Goal: Information Seeking & Learning: Learn about a topic

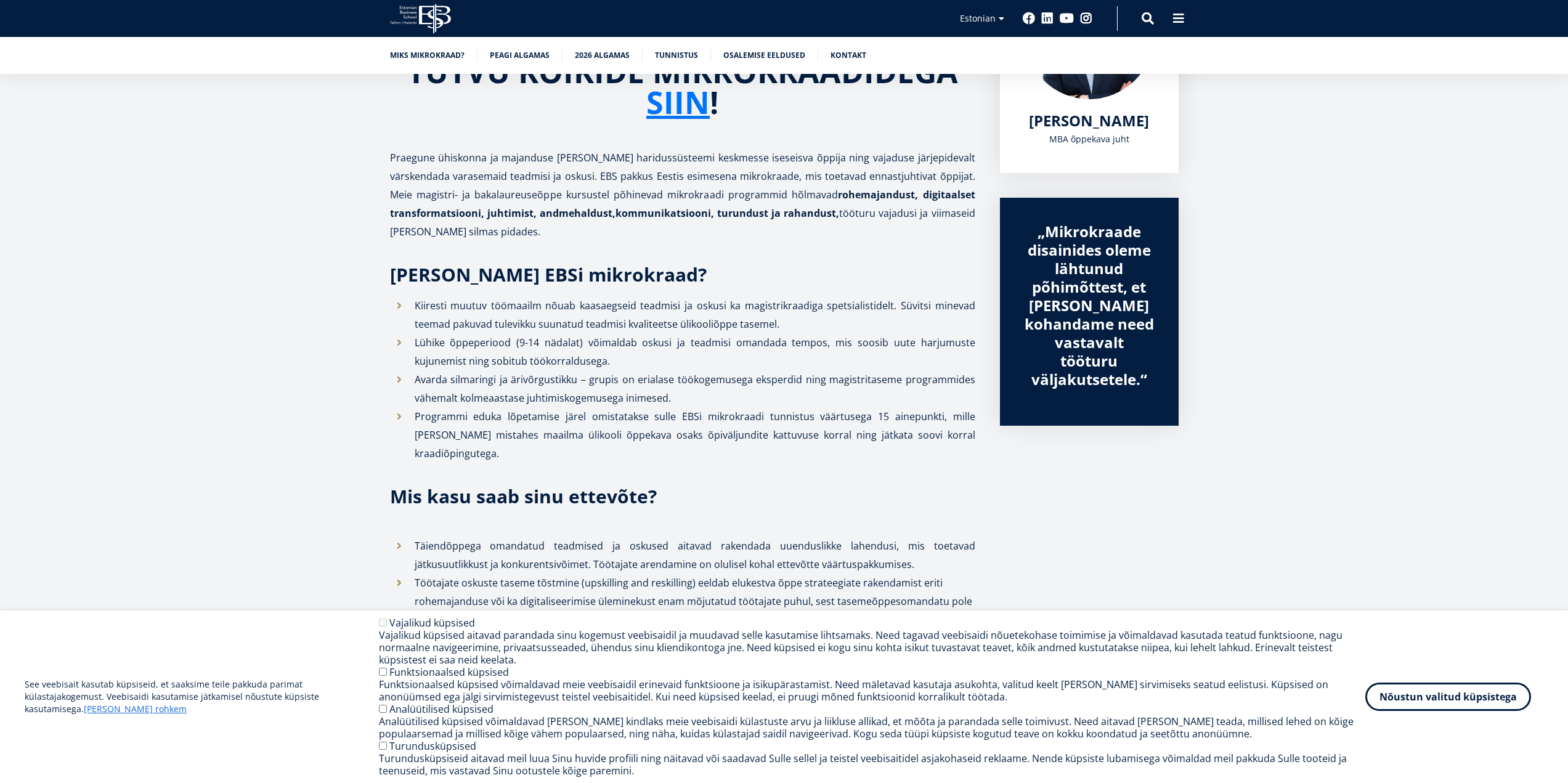
scroll to position [308, 0]
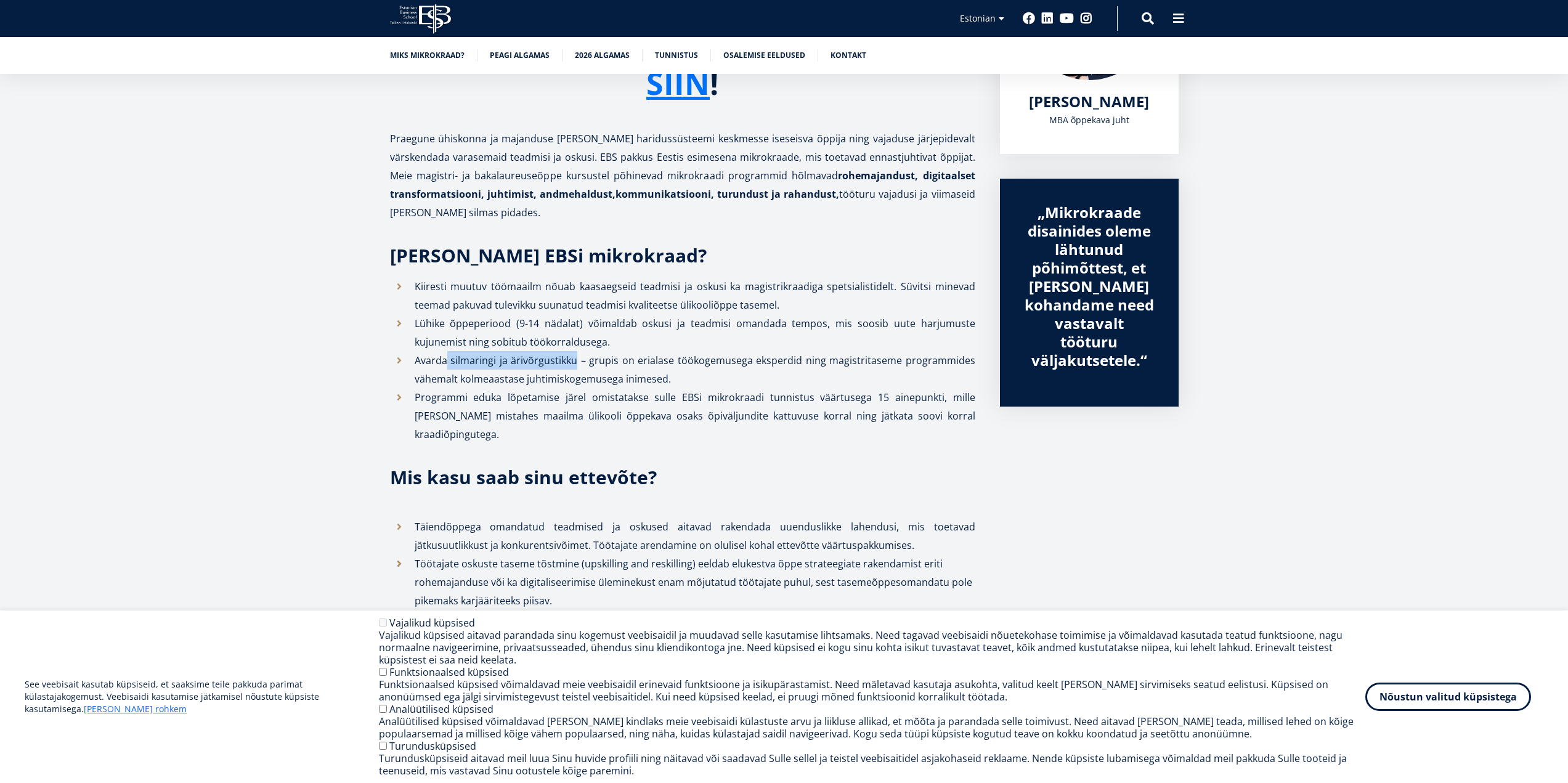
drag, startPoint x: 448, startPoint y: 361, endPoint x: 594, endPoint y: 366, distance: 146.1
click at [576, 365] on li "Avarda silmaringi ja ärivõrgustikku – grupis on erialase töökogemusega eksperdi…" at bounding box center [683, 370] width 585 height 37
click at [608, 371] on li "Avarda silmaringi ja ärivõrgustikku – grupis on erialase töökogemusega eksperdi…" at bounding box center [683, 370] width 585 height 37
drag, startPoint x: 506, startPoint y: 399, endPoint x: 666, endPoint y: 419, distance: 161.2
click at [623, 397] on li "Programmi eduka lõpetamise järel omistatakse sulle EBSi mikrokraadi tunnistus v…" at bounding box center [683, 415] width 585 height 55
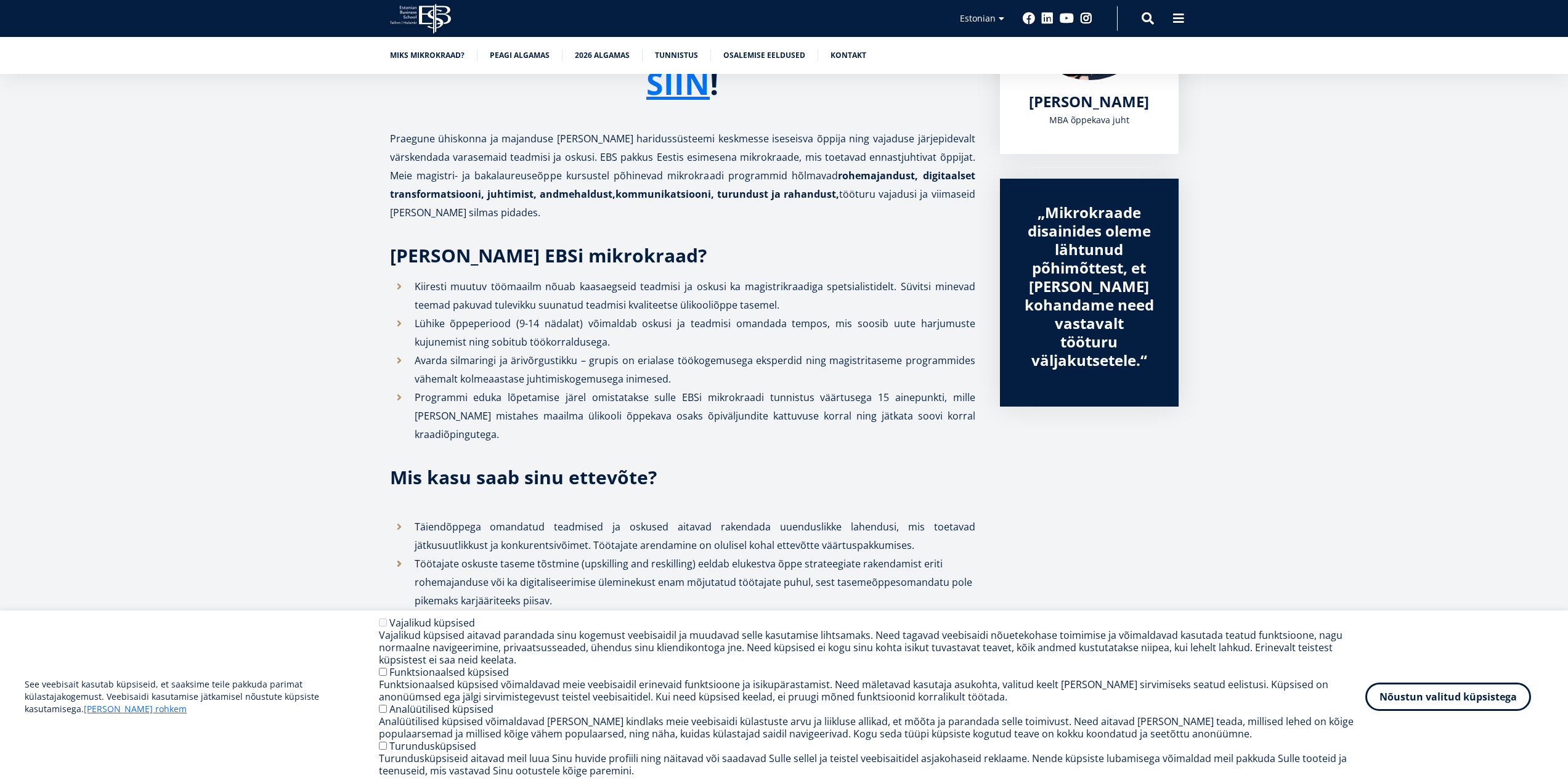
click at [679, 421] on li "Programmi eduka lõpetamise järel omistatakse sulle EBSi mikrokraadi tunnistus v…" at bounding box center [683, 415] width 585 height 55
drag, startPoint x: 675, startPoint y: 413, endPoint x: 800, endPoint y: 417, distance: 125.1
click at [800, 417] on li "Programmi eduka lõpetamise järel omistatakse sulle EBSi mikrokraadi tunnistus v…" at bounding box center [683, 415] width 585 height 55
click at [820, 440] on li "Programmi eduka lõpetamise järel omistatakse sulle EBSi mikrokraadi tunnistus v…" at bounding box center [683, 415] width 585 height 55
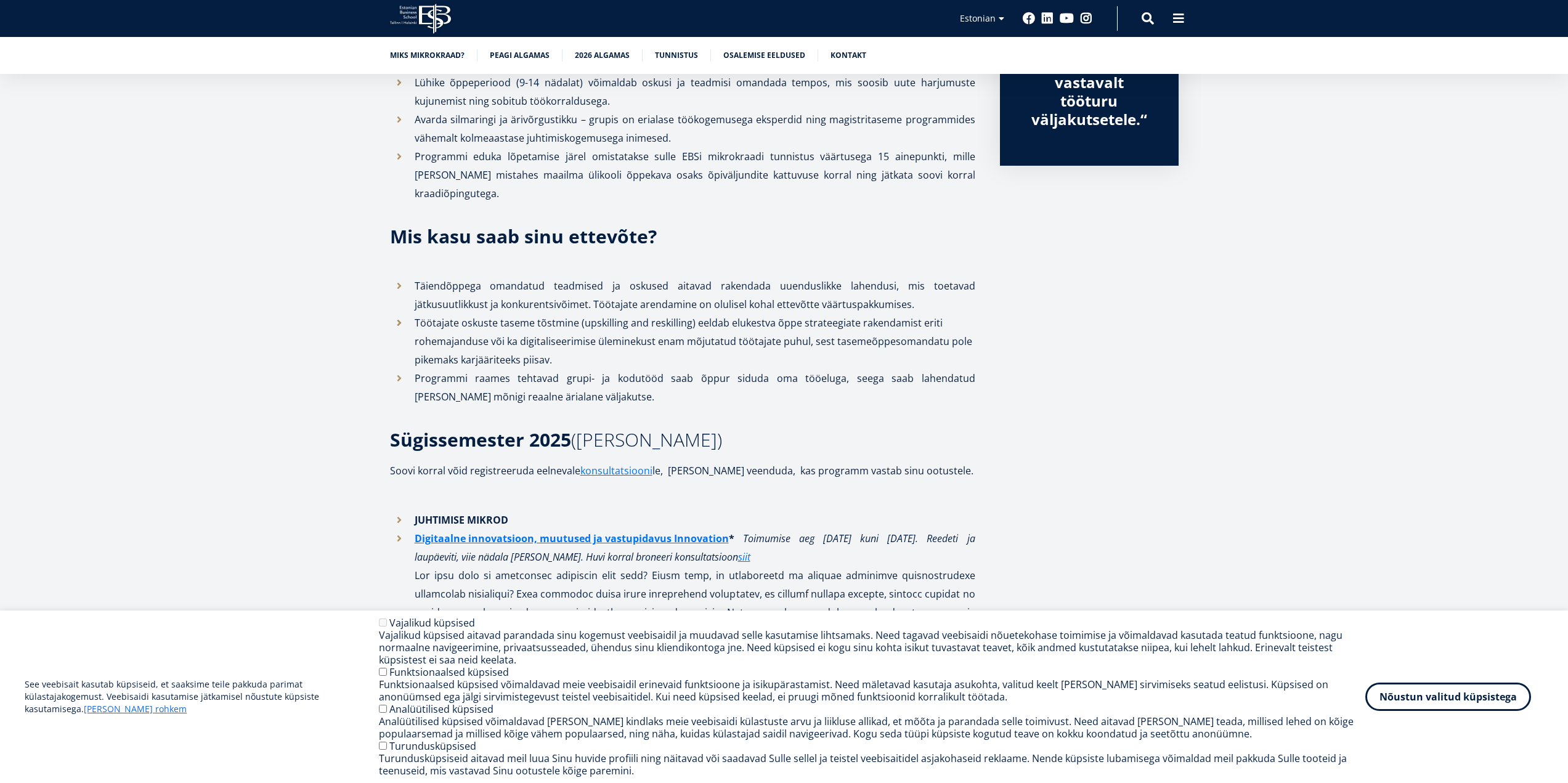
scroll to position [554, 0]
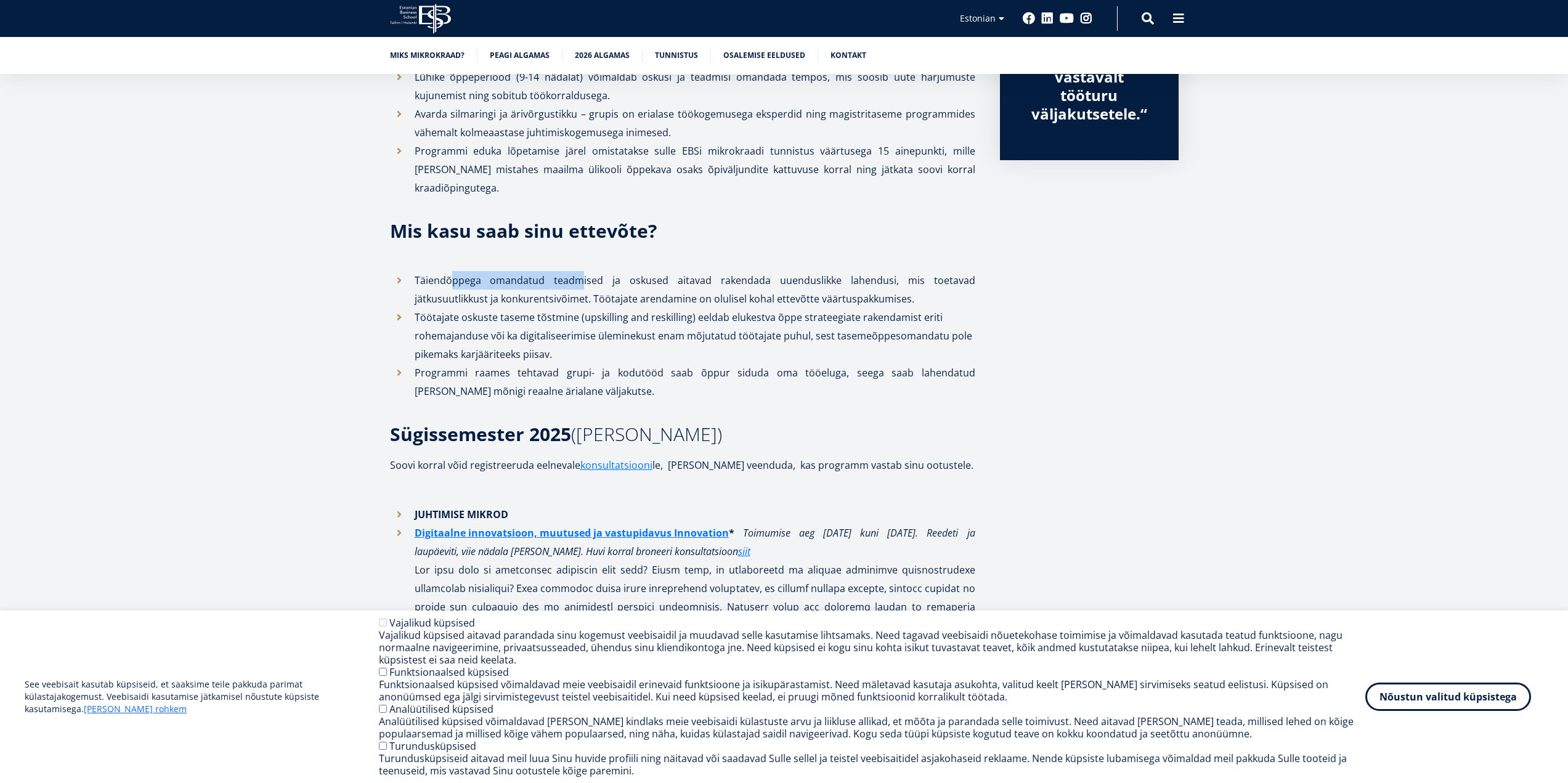
drag, startPoint x: 450, startPoint y: 288, endPoint x: 607, endPoint y: 304, distance: 157.8
click at [594, 297] on li "Täiendõppega omandatud teadmised ja oskused aitavad rakendada uuenduslikke lahe…" at bounding box center [683, 290] width 585 height 37
click at [635, 316] on li "Töötajate oskuste taseme tõstmine (upskilling and reskilling) eeldab elukestva …" at bounding box center [683, 335] width 585 height 55
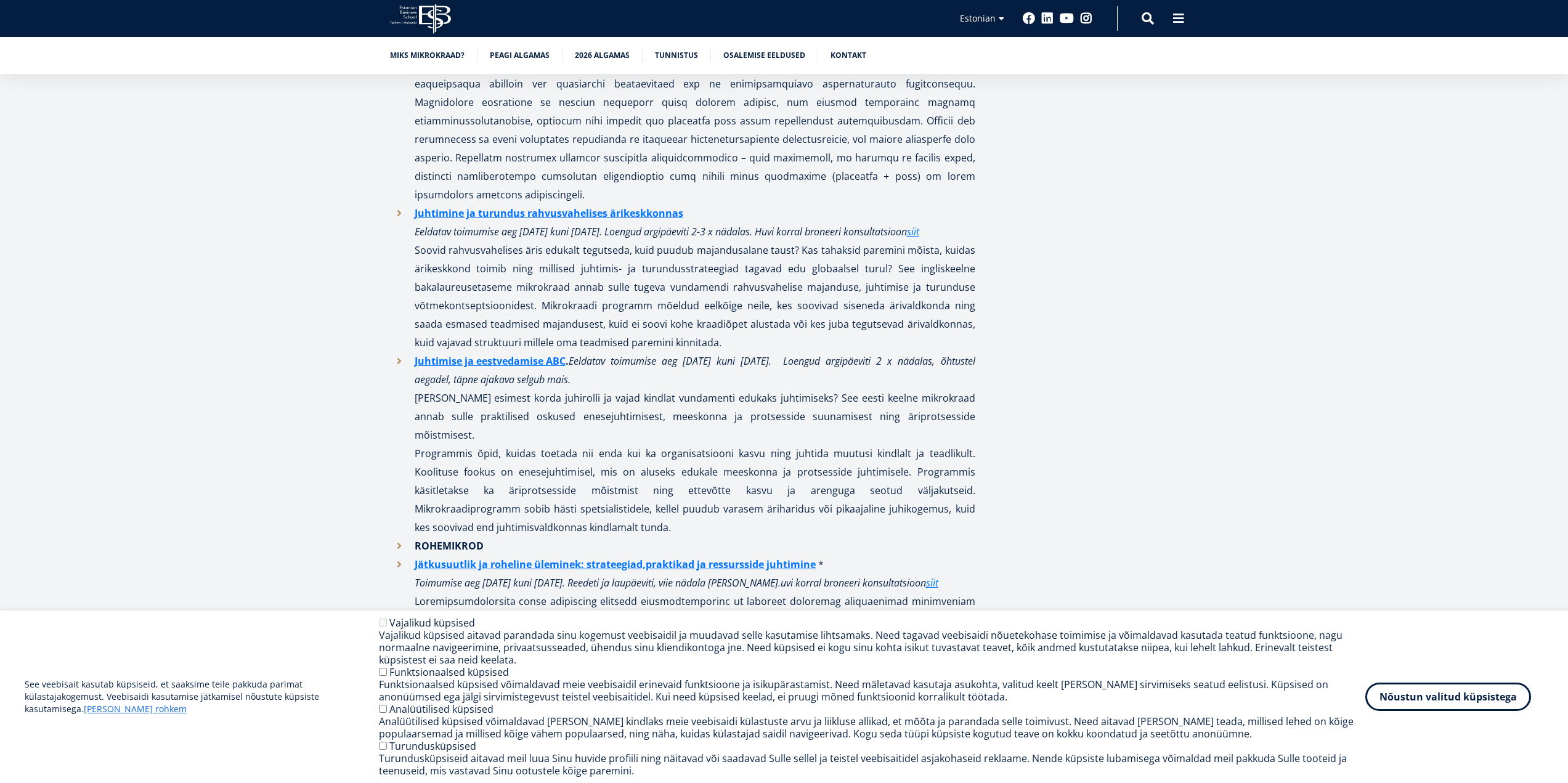
scroll to position [1109, 0]
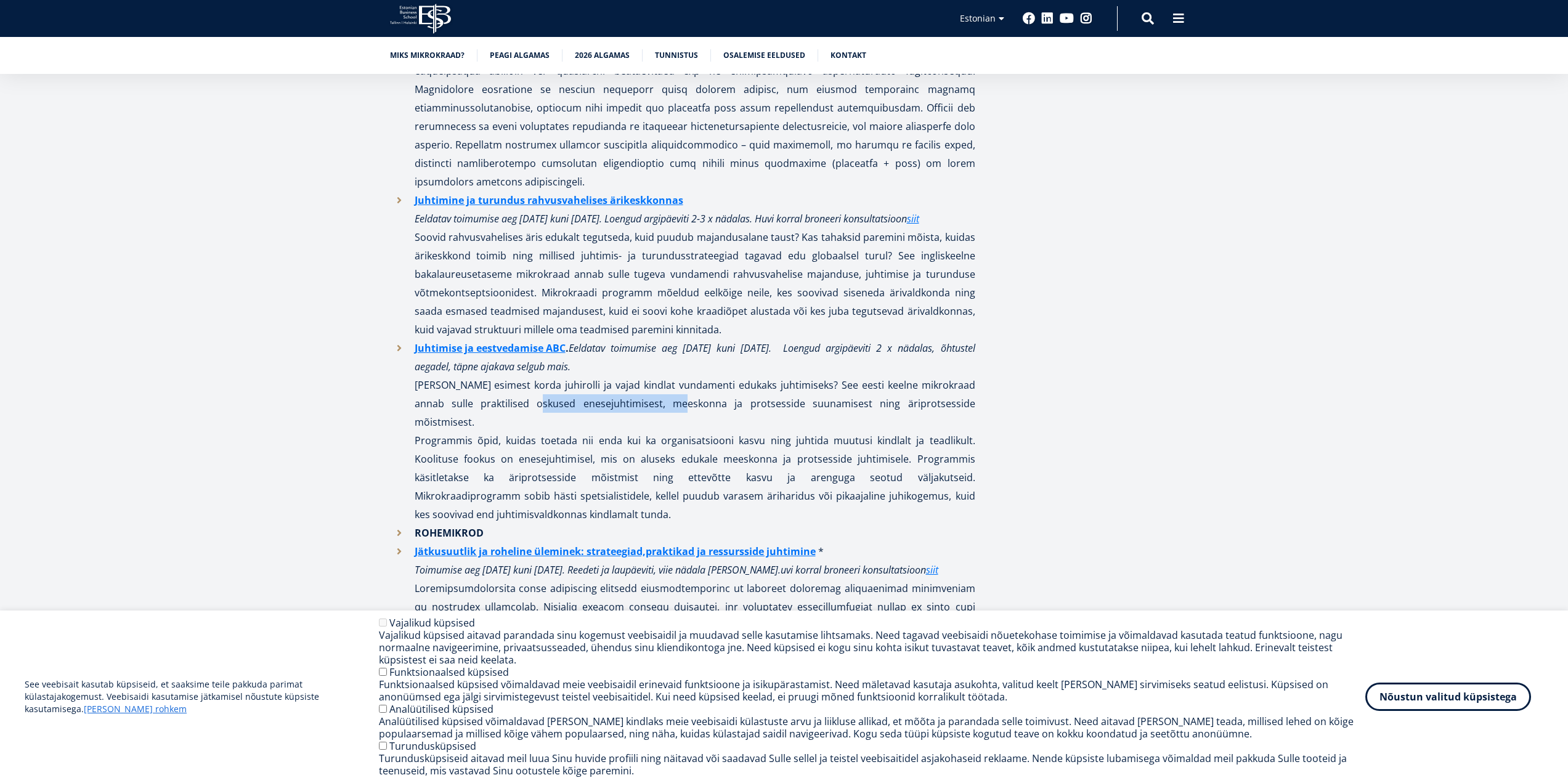
drag, startPoint x: 500, startPoint y: 402, endPoint x: 631, endPoint y: 401, distance: 131.0
click at [631, 401] on p "[PERSON_NAME] esimest korda juhirolli ja vajad kindlat vundamenti edukaks juhti…" at bounding box center [695, 403] width 560 height 55
click at [635, 431] on p "Programmis õpid, kuidas toetada nii enda kui ka organisatsiooni kasvu ning juht…" at bounding box center [695, 477] width 560 height 92
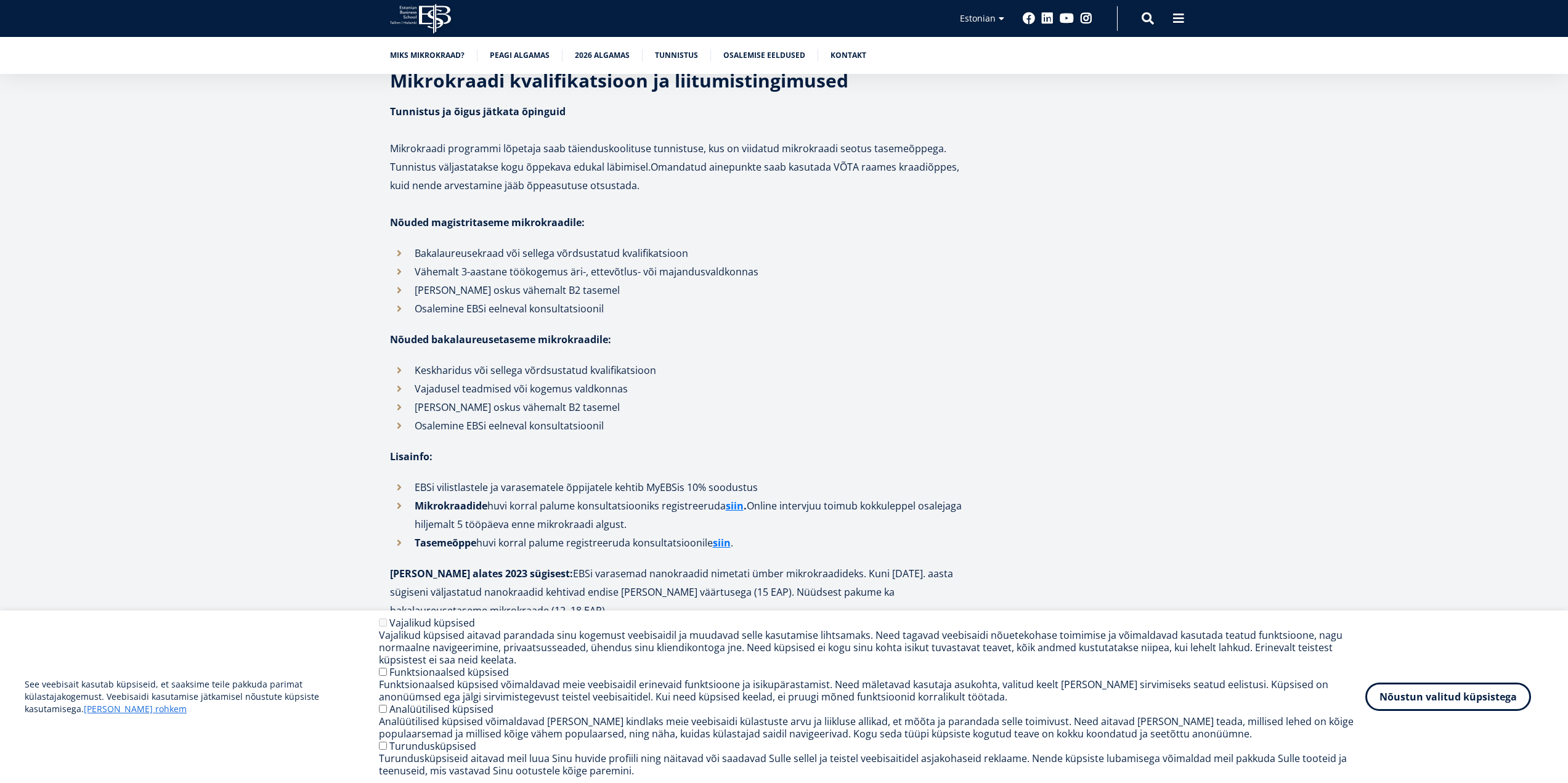
scroll to position [3450, 0]
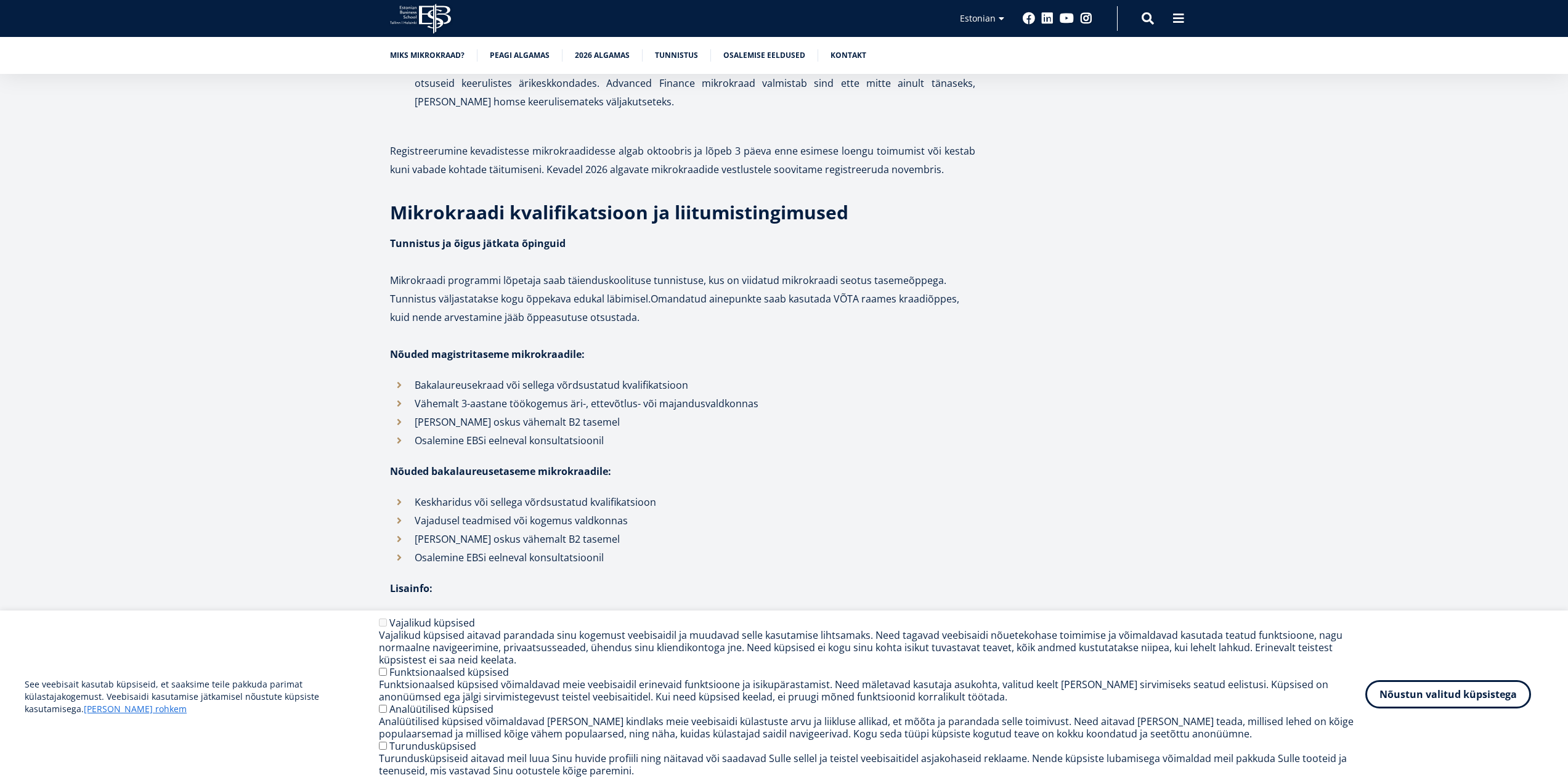
click at [1490, 701] on button "Nõustun valitud küpsistega" at bounding box center [1448, 694] width 166 height 29
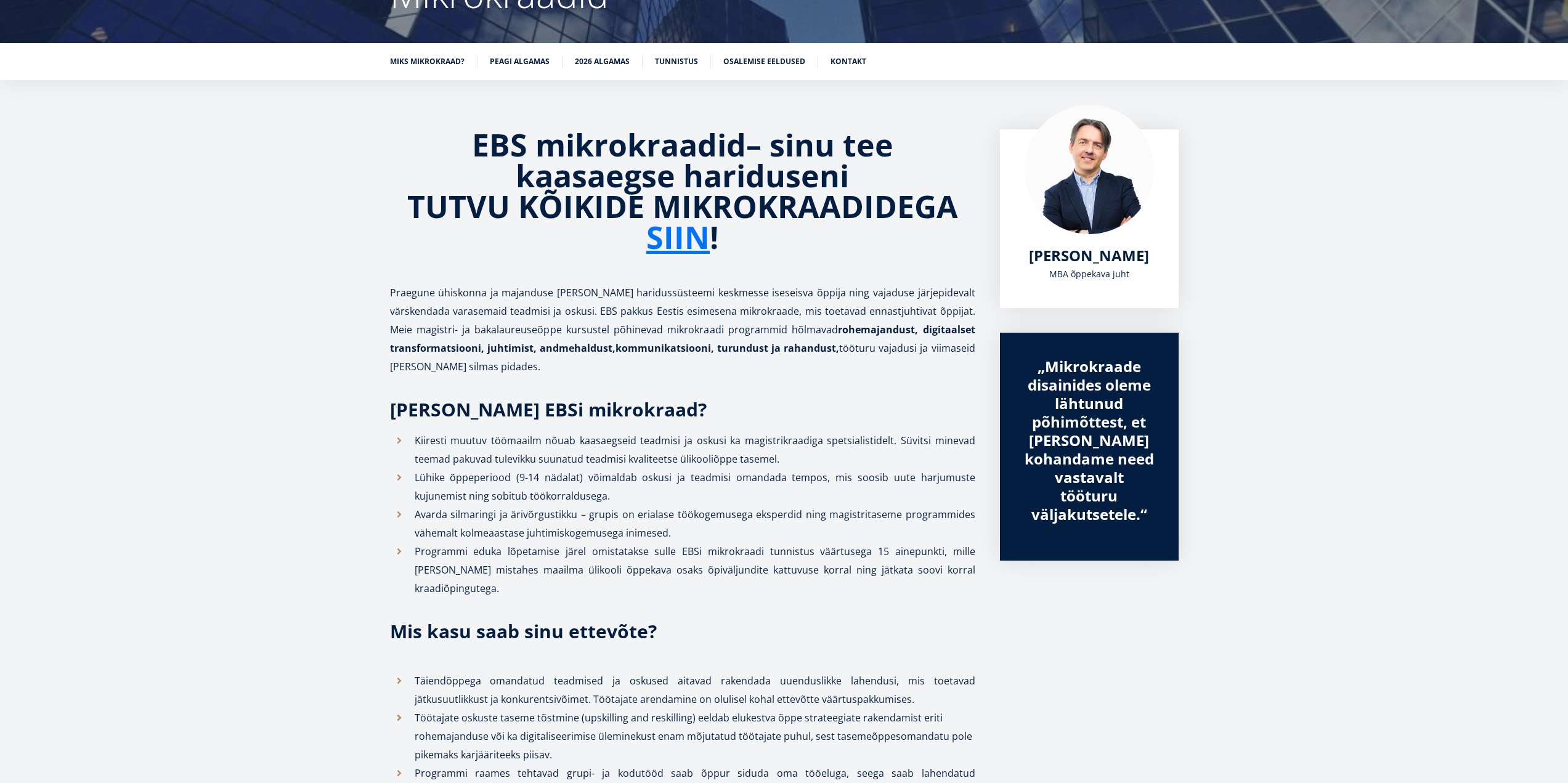
scroll to position [156, 0]
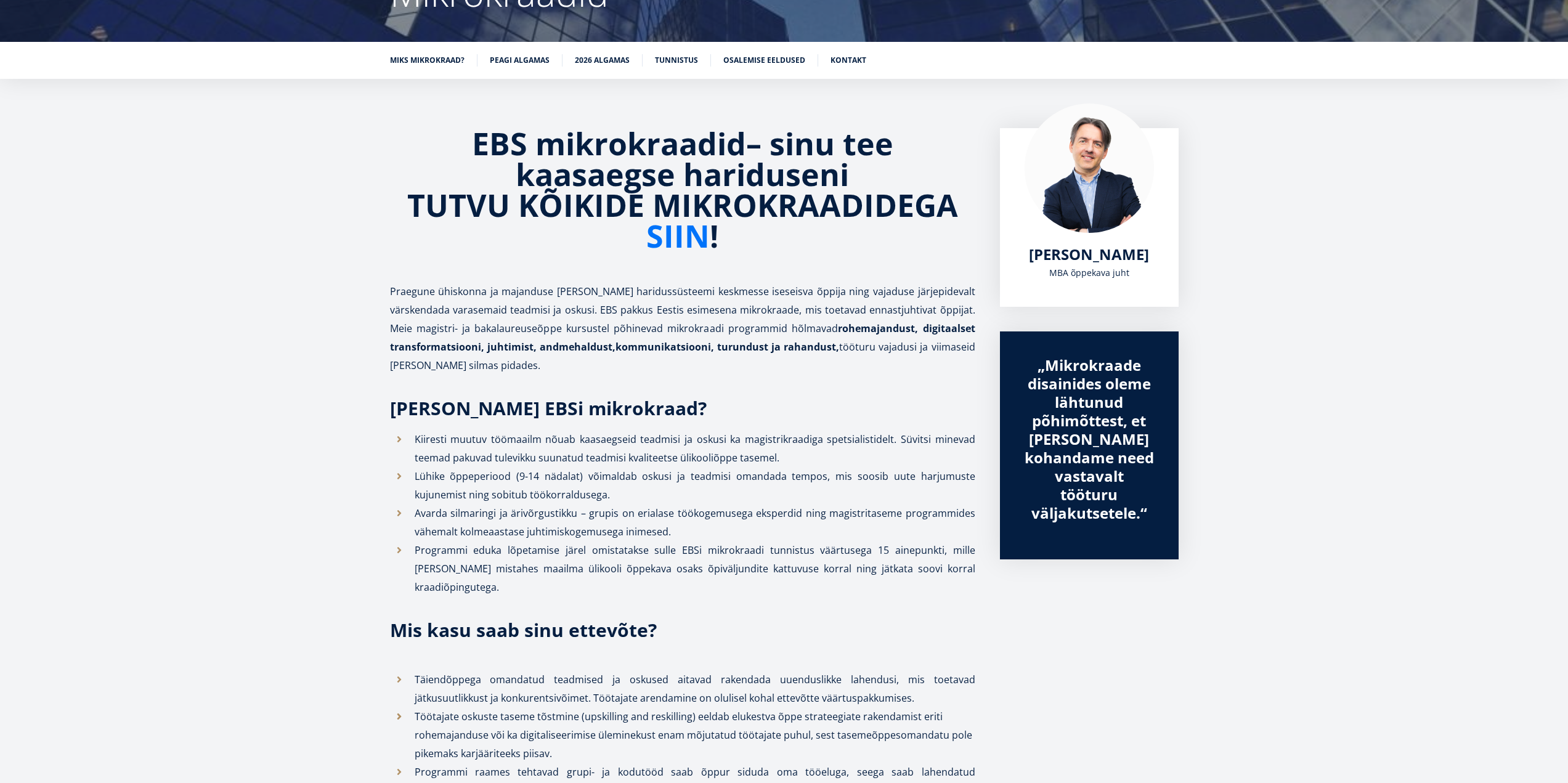
click at [699, 241] on link "SIIN" at bounding box center [677, 236] width 63 height 31
